Goal: Task Accomplishment & Management: Complete application form

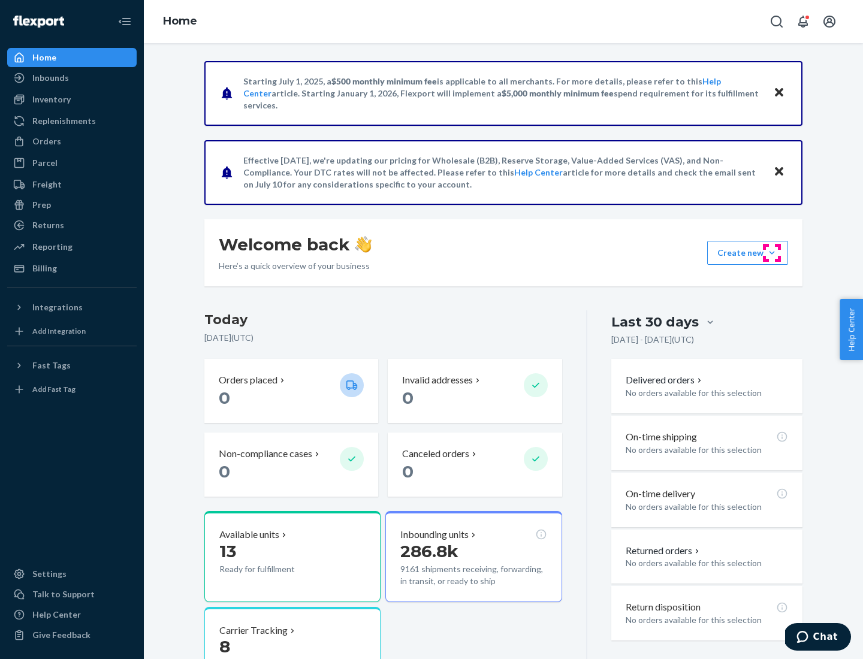
click at [772, 253] on button "Create new Create new inbound Create new order Create new product" at bounding box center [747, 253] width 81 height 24
click at [72, 78] on div "Inbounds" at bounding box center [71, 78] width 127 height 17
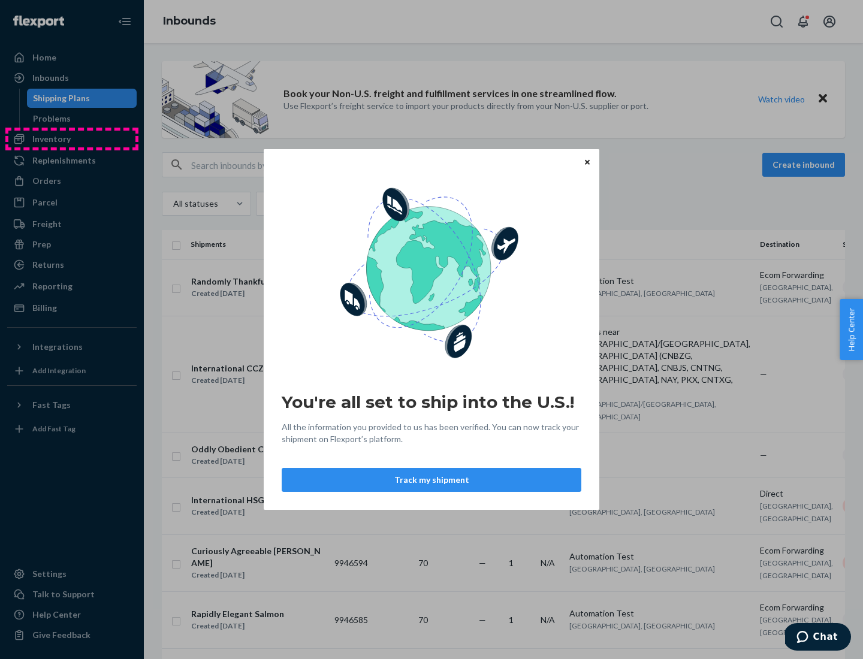
click at [72, 139] on div "You're all set to ship into the U.S.! All the information you provided to us ha…" at bounding box center [431, 329] width 863 height 659
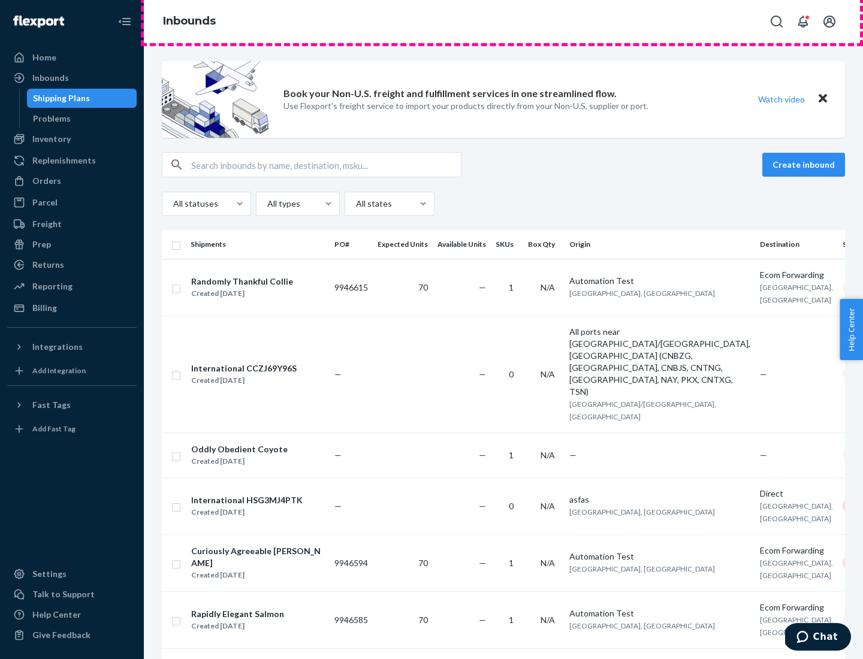
click at [504, 22] on div "Inbounds" at bounding box center [503, 21] width 719 height 43
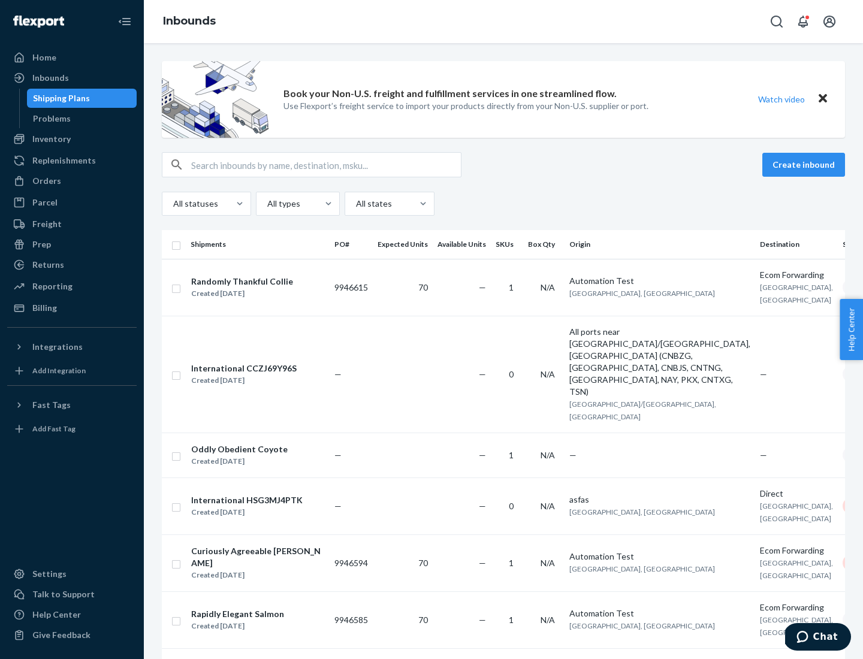
click at [504, 22] on div "Inbounds" at bounding box center [503, 21] width 719 height 43
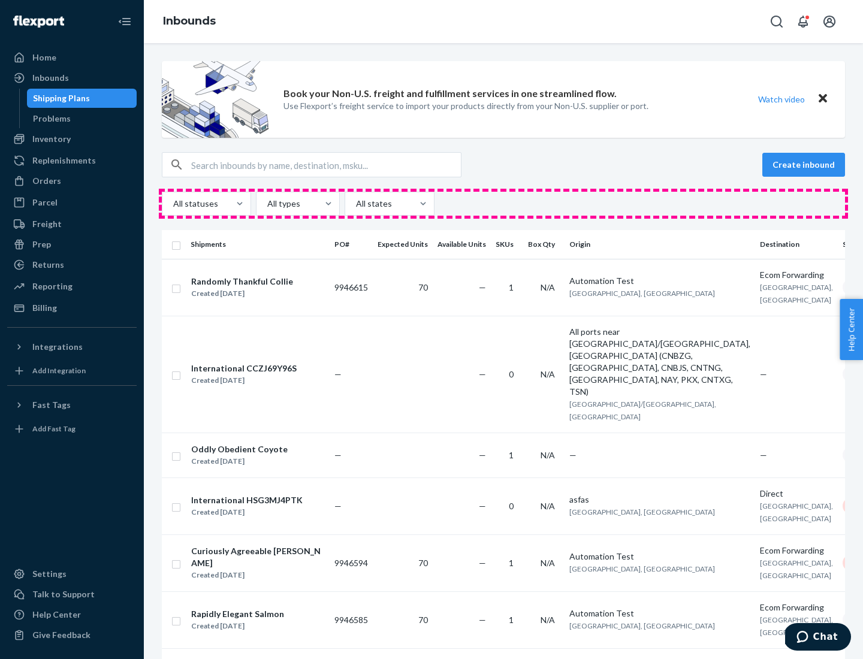
click at [504, 204] on div "All statuses All types All states" at bounding box center [503, 204] width 683 height 24
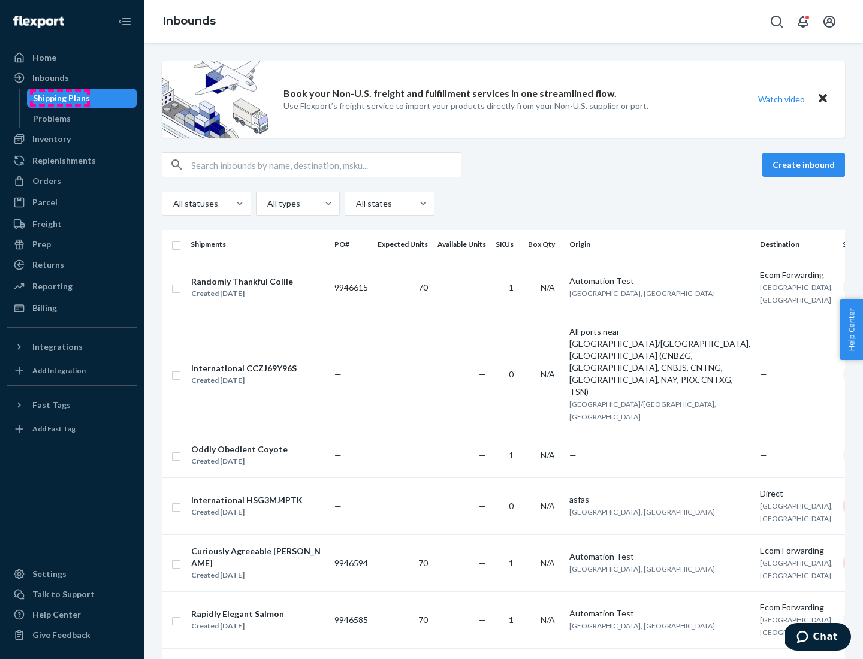
click at [59, 98] on div "Shipping Plans" at bounding box center [61, 98] width 57 height 12
click at [806, 165] on button "Create inbound" at bounding box center [804, 165] width 83 height 24
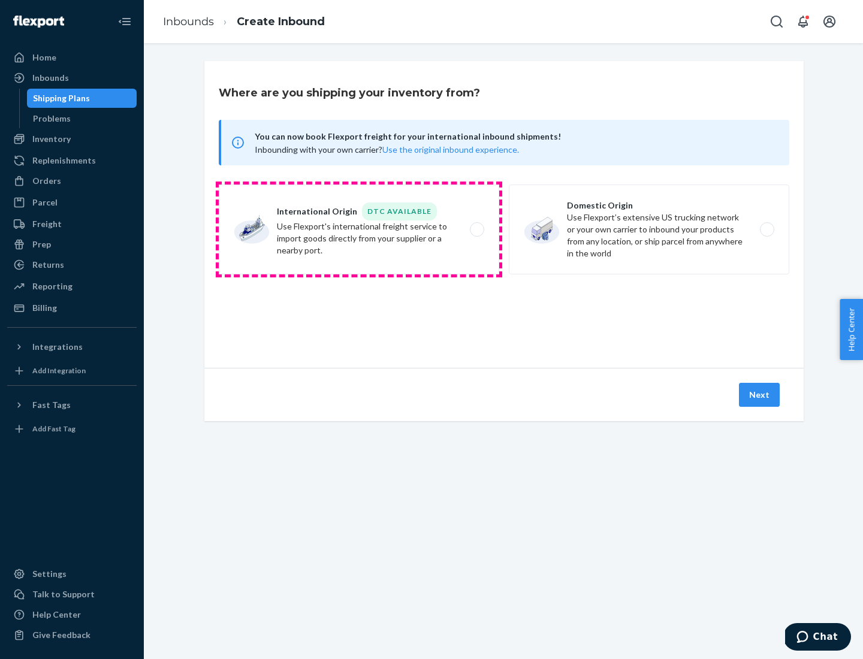
click at [359, 230] on label "International Origin DTC Available Use Flexport's international freight service…" at bounding box center [359, 230] width 281 height 90
click at [477, 230] on input "International Origin DTC Available Use Flexport's international freight service…" at bounding box center [481, 230] width 8 height 8
radio input "true"
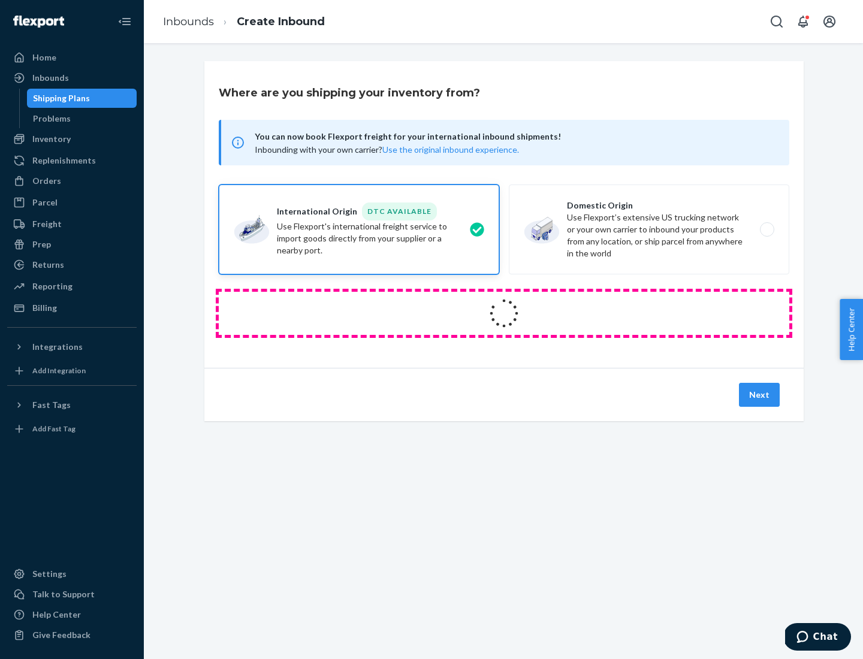
click at [504, 314] on icon at bounding box center [504, 313] width 46 height 46
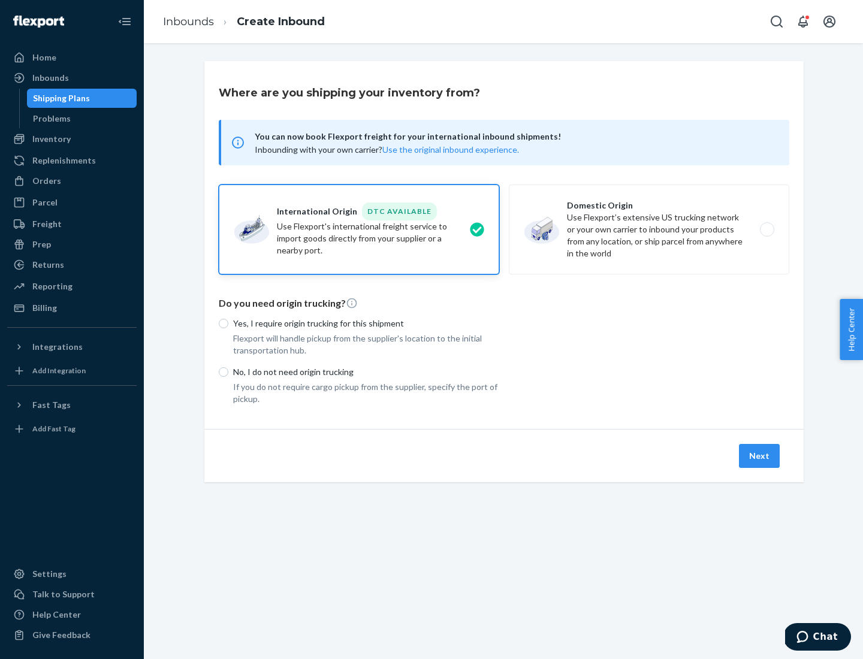
click at [366, 323] on p "Yes, I require origin trucking for this shipment" at bounding box center [366, 324] width 266 height 12
click at [228, 323] on input "Yes, I require origin trucking for this shipment" at bounding box center [224, 324] width 10 height 10
radio input "true"
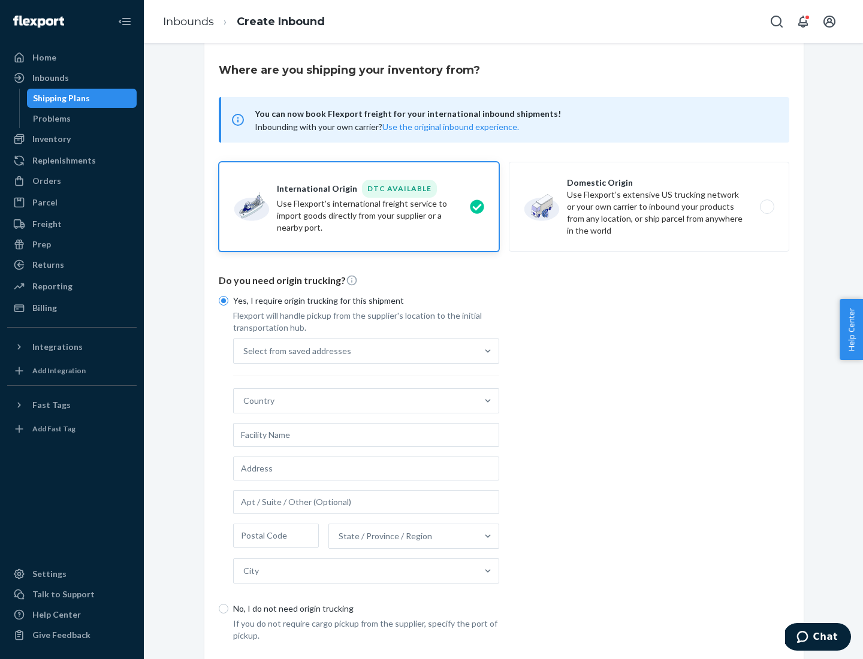
click at [355, 351] on div "Select from saved addresses" at bounding box center [355, 351] width 243 height 24
click at [245, 351] on input "Select from saved addresses" at bounding box center [243, 351] width 1 height 12
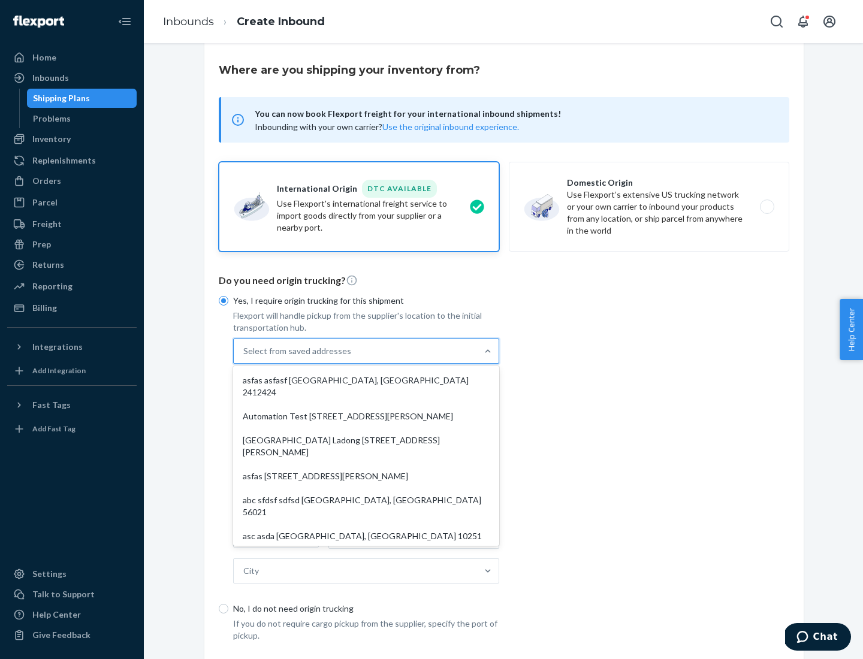
scroll to position [52, 0]
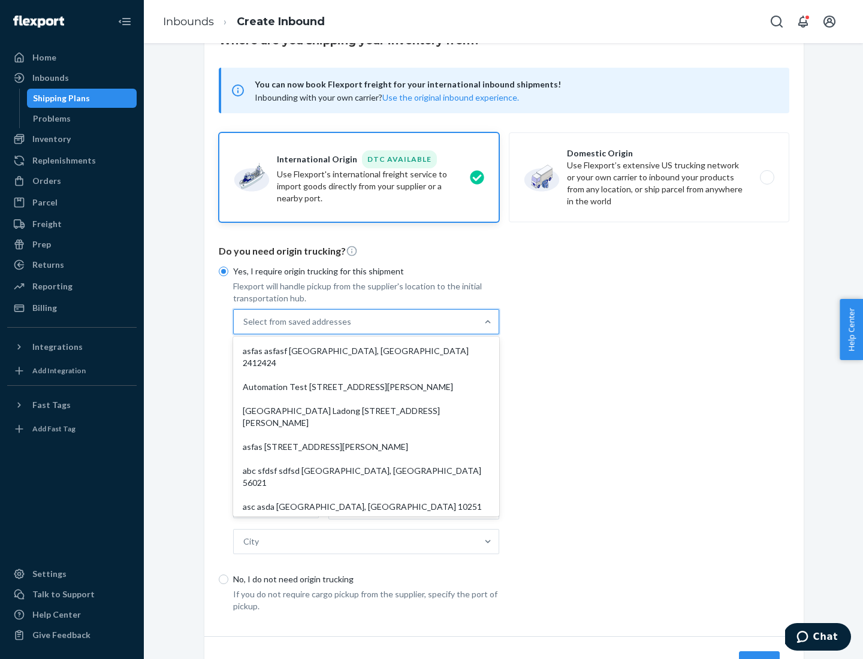
click at [366, 351] on div "asfas asfasf [GEOGRAPHIC_DATA], [GEOGRAPHIC_DATA] 2412424" at bounding box center [366, 357] width 261 height 36
click at [245, 328] on input "option asfas asfasf [GEOGRAPHIC_DATA], [GEOGRAPHIC_DATA] 2412424 focused, 1 of …" at bounding box center [243, 322] width 1 height 12
type input "asfas"
type input "asfasf"
type input "2412424"
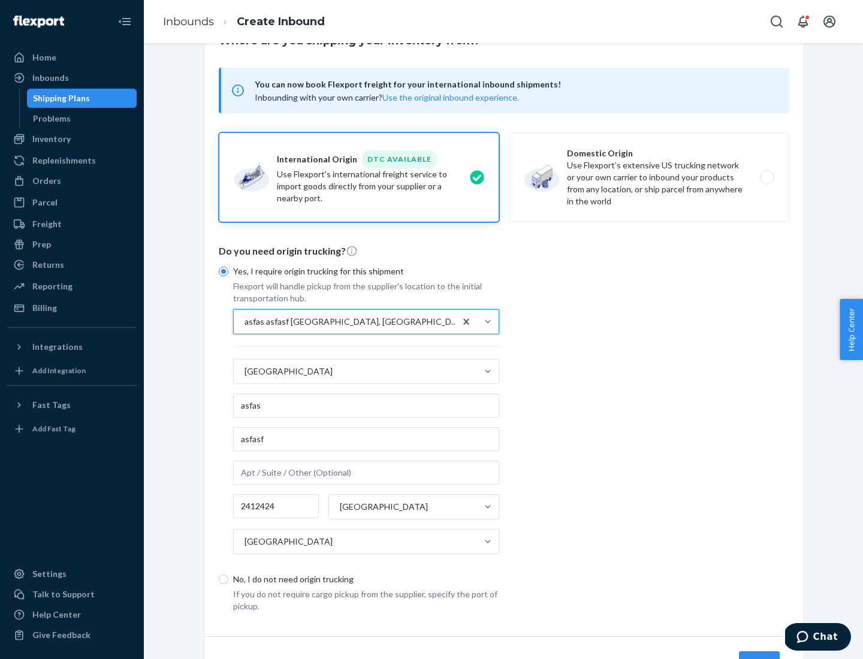
scroll to position [112, 0]
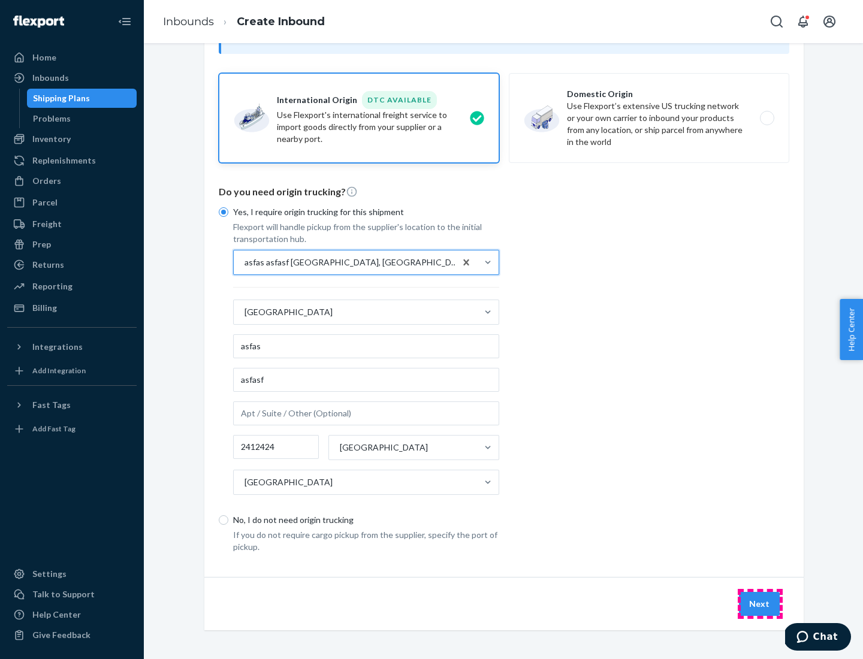
click at [760, 604] on button "Next" at bounding box center [759, 604] width 41 height 24
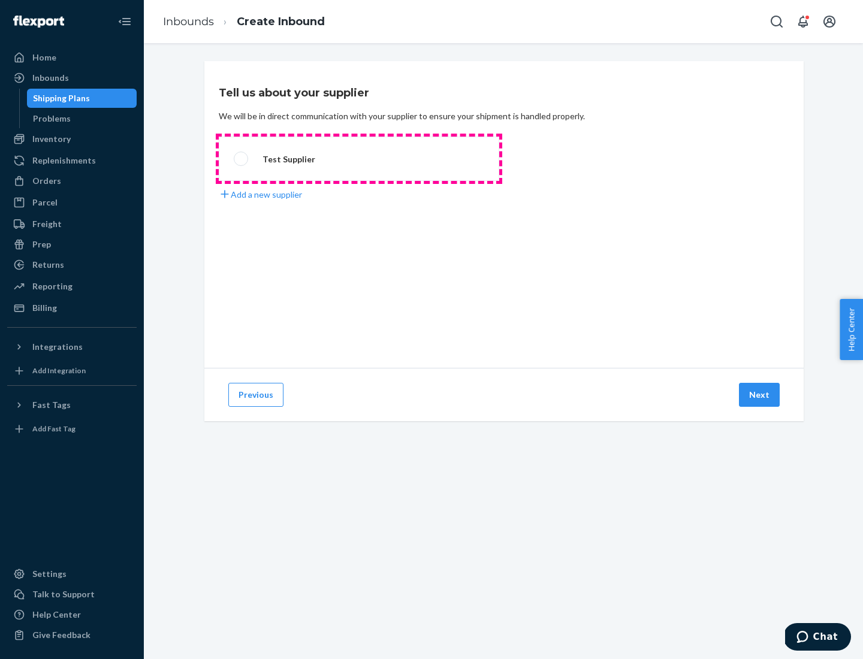
click at [359, 159] on label "Test Supplier" at bounding box center [359, 159] width 281 height 44
click at [242, 159] on input "Test Supplier" at bounding box center [238, 159] width 8 height 8
radio input "true"
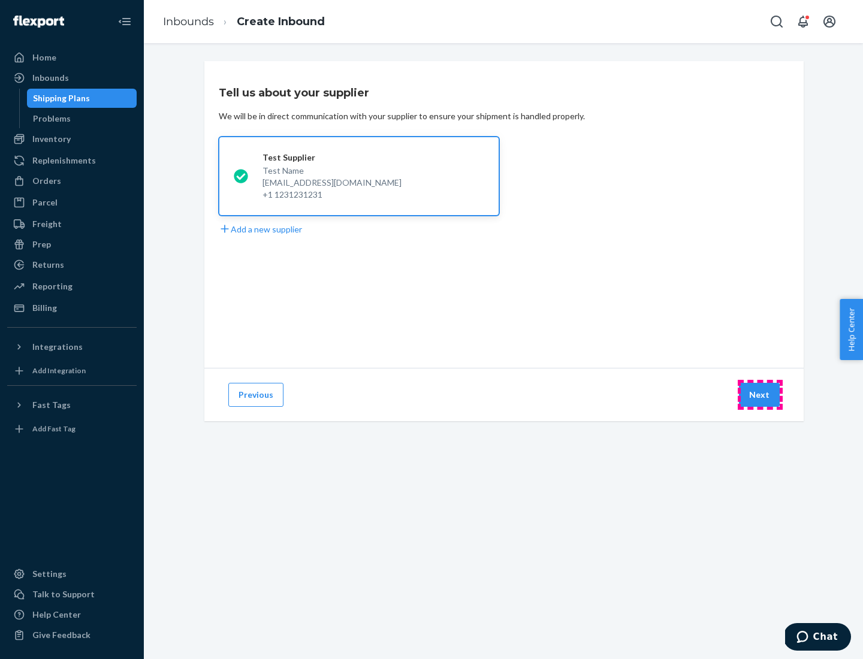
click at [760, 395] on button "Next" at bounding box center [759, 395] width 41 height 24
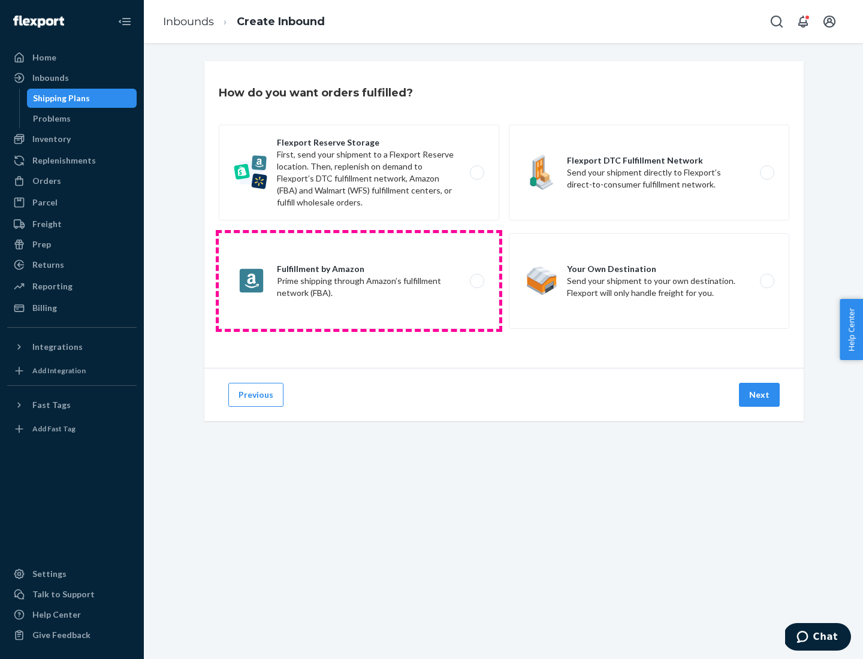
click at [359, 281] on label "Fulfillment by Amazon Prime shipping through Amazon’s fulfillment network (FBA)." at bounding box center [359, 281] width 281 height 96
click at [477, 281] on input "Fulfillment by Amazon Prime shipping through Amazon’s fulfillment network (FBA)." at bounding box center [481, 282] width 8 height 8
radio input "true"
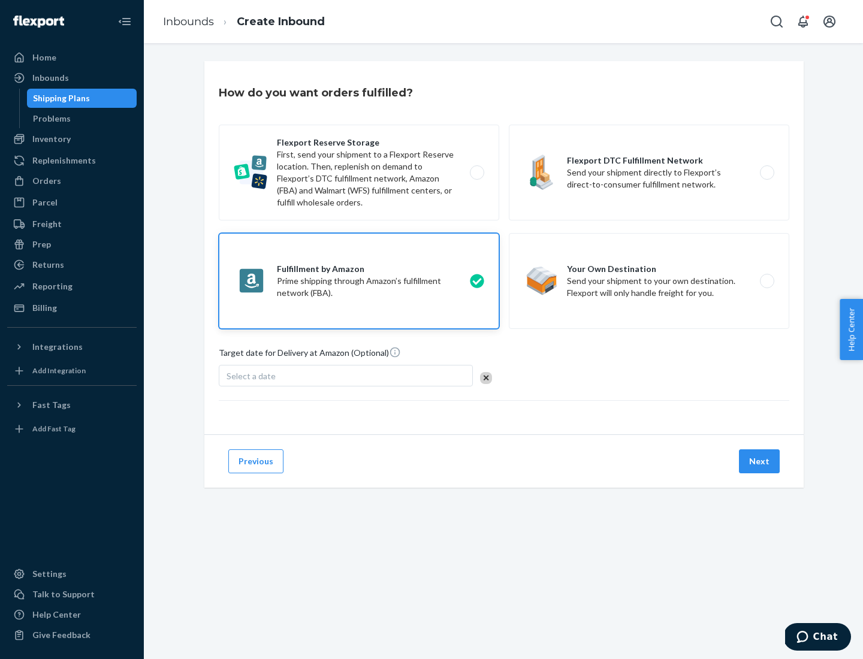
click at [760, 462] on button "Next" at bounding box center [759, 462] width 41 height 24
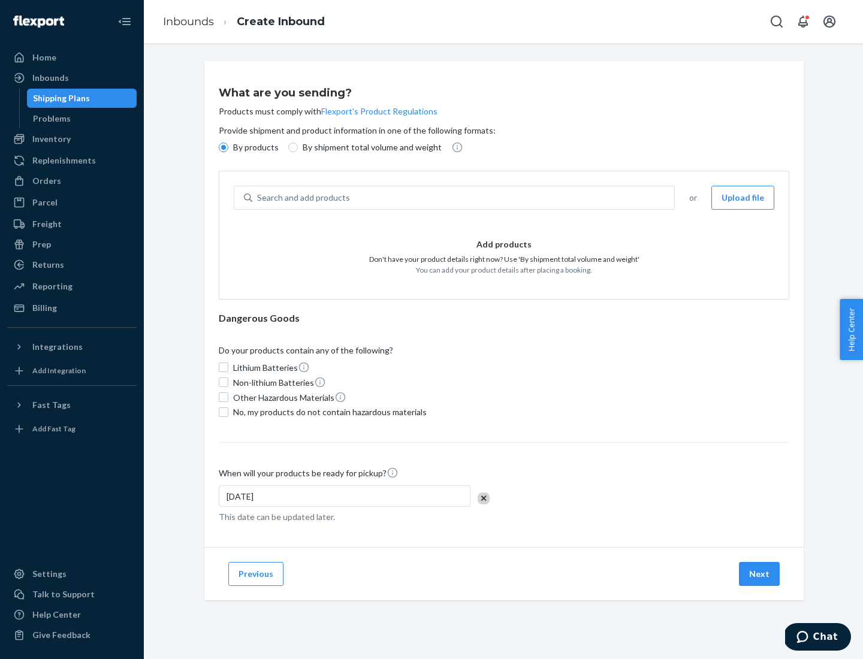
click at [369, 147] on p "By shipment total volume and weight" at bounding box center [372, 147] width 139 height 12
click at [298, 147] on input "By shipment total volume and weight" at bounding box center [293, 148] width 10 height 10
radio input "true"
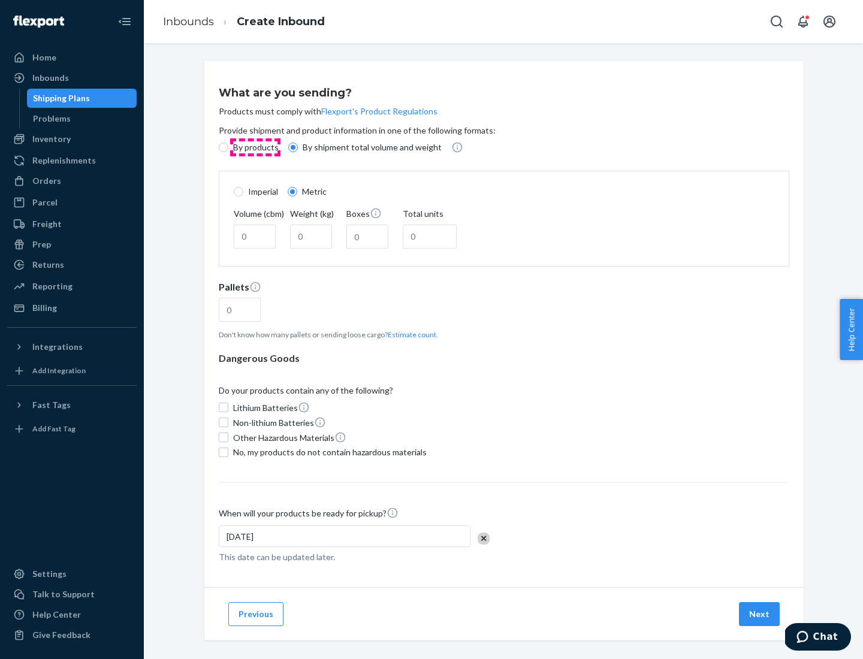
click at [255, 147] on p "By products" at bounding box center [256, 147] width 46 height 12
click at [228, 147] on input "By products" at bounding box center [224, 148] width 10 height 10
radio input "true"
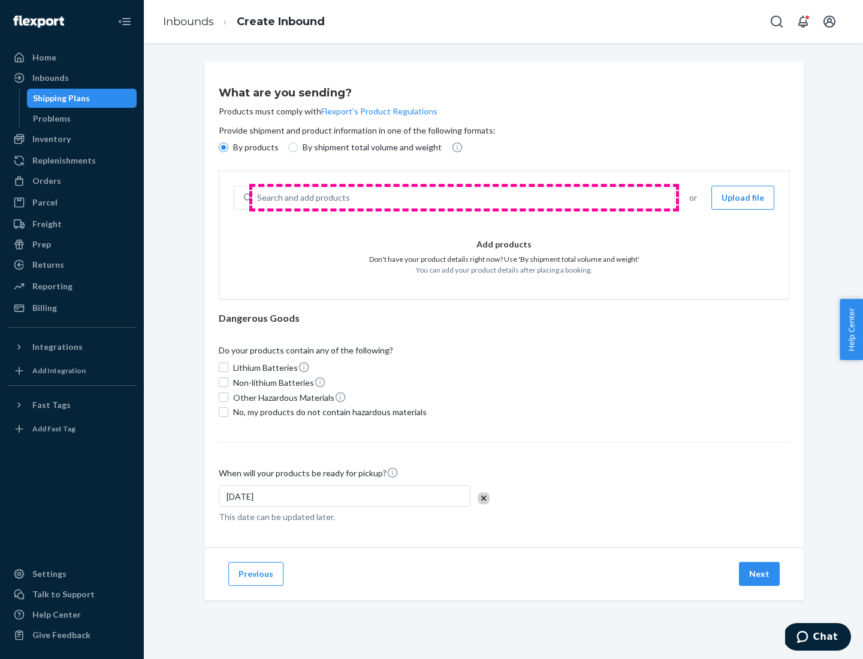
click at [464, 198] on div "Search and add products" at bounding box center [463, 198] width 422 height 22
click at [258, 198] on input "Search and add products" at bounding box center [257, 198] width 1 height 12
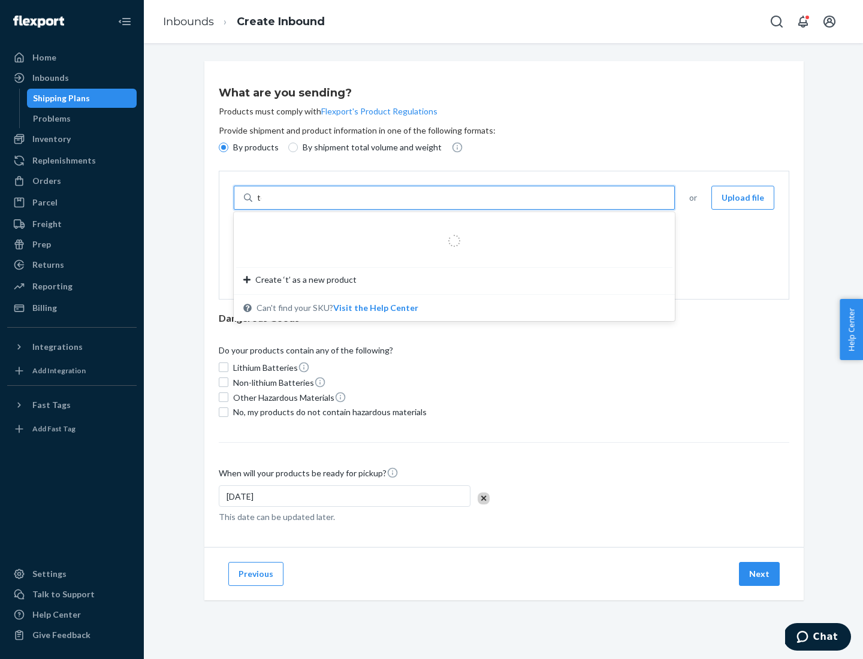
type input "test"
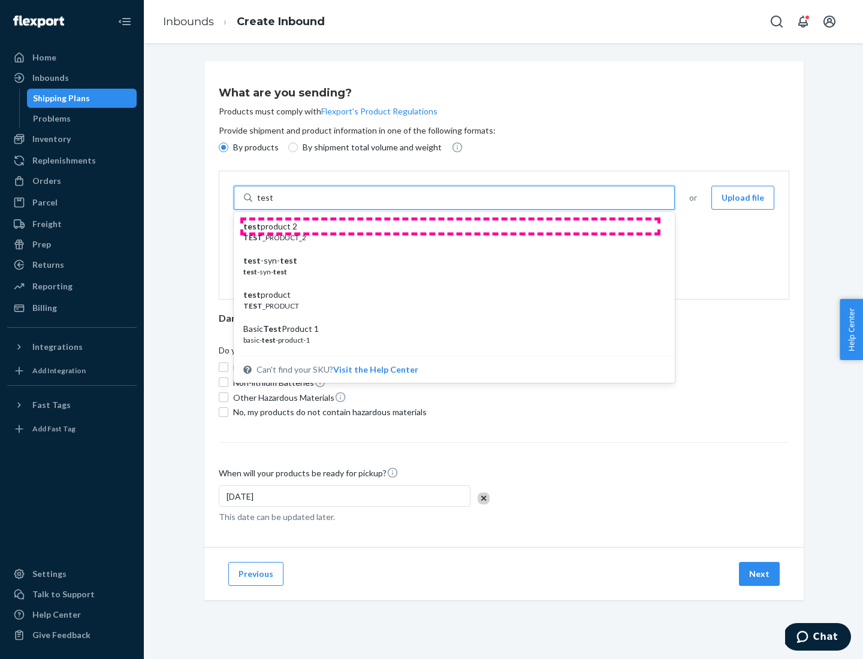
click at [450, 227] on div "test product 2" at bounding box center [449, 227] width 412 height 12
click at [273, 204] on input "test" at bounding box center [265, 198] width 16 height 12
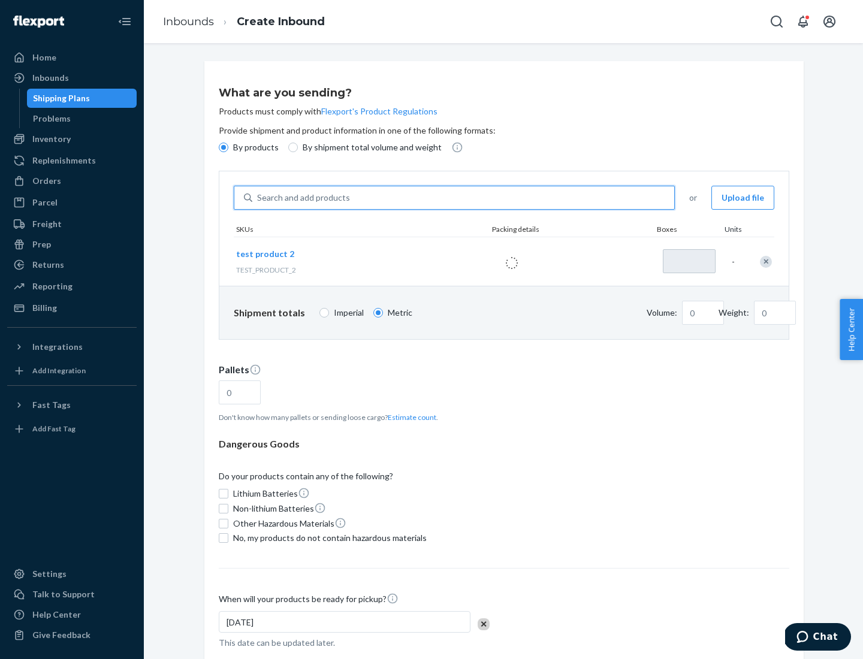
type input "1"
type input "0.02"
type input "22.23"
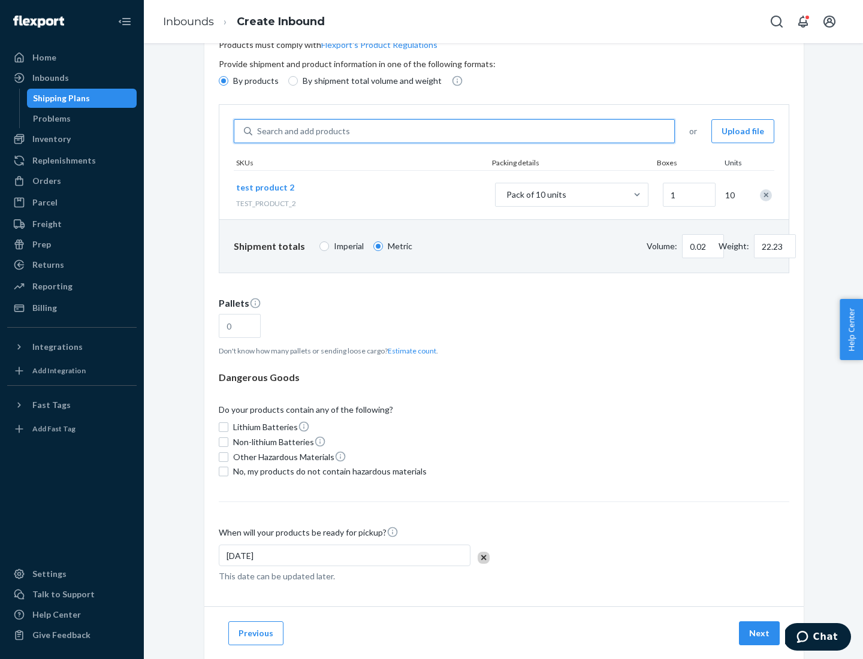
click at [409, 351] on button "Estimate count" at bounding box center [412, 351] width 49 height 10
type input "1"
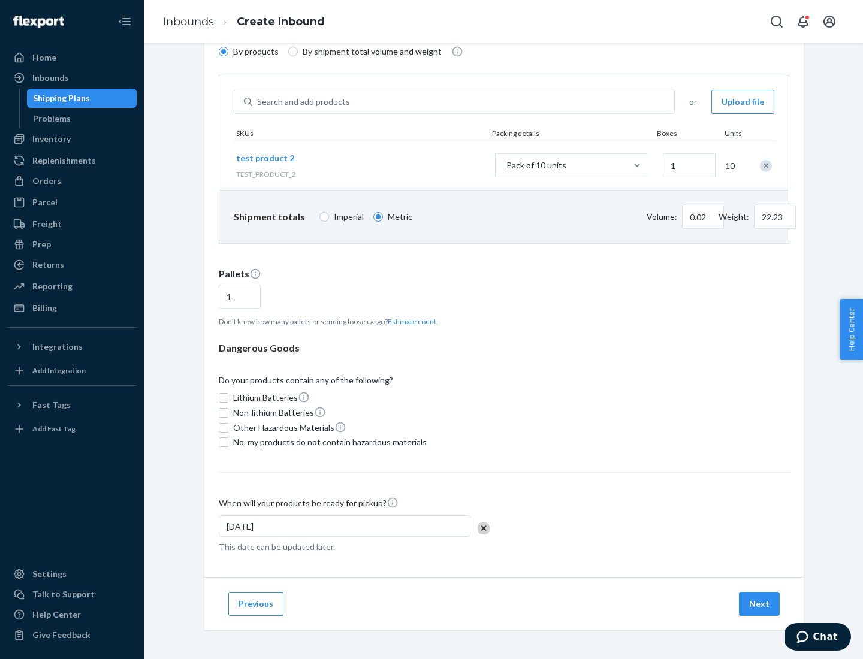
click at [328, 442] on span "No, my products do not contain hazardous materials" at bounding box center [330, 442] width 194 height 12
click at [228, 442] on input "No, my products do not contain hazardous materials" at bounding box center [224, 443] width 10 height 10
checkbox input "true"
click at [760, 604] on button "Next" at bounding box center [759, 604] width 41 height 24
